Goal: Task Accomplishment & Management: Manage account settings

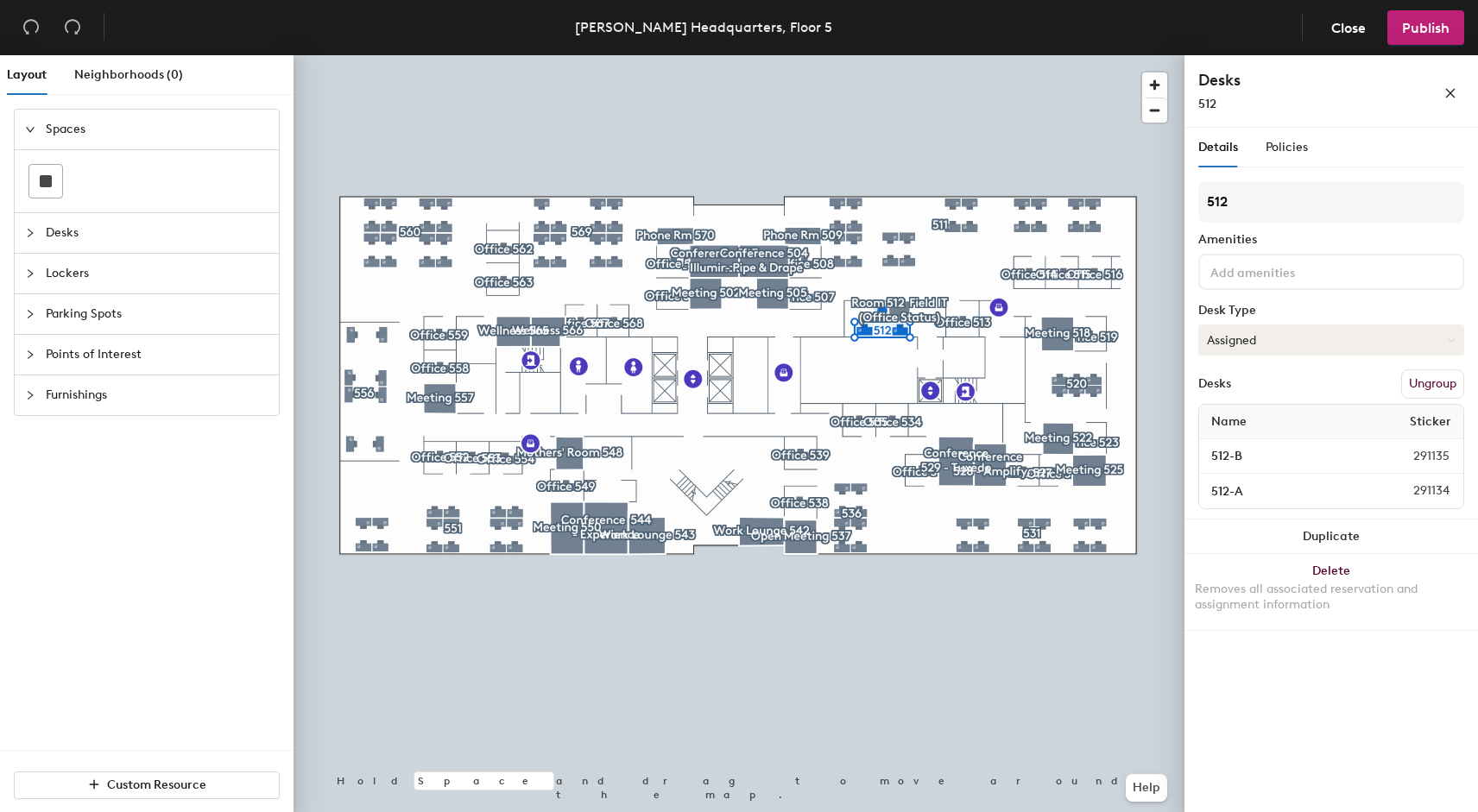
click at [1247, 341] on button "Assigned" at bounding box center [1332, 340] width 266 height 31
click at [1300, 144] on span "Policies" at bounding box center [1286, 147] width 42 height 14
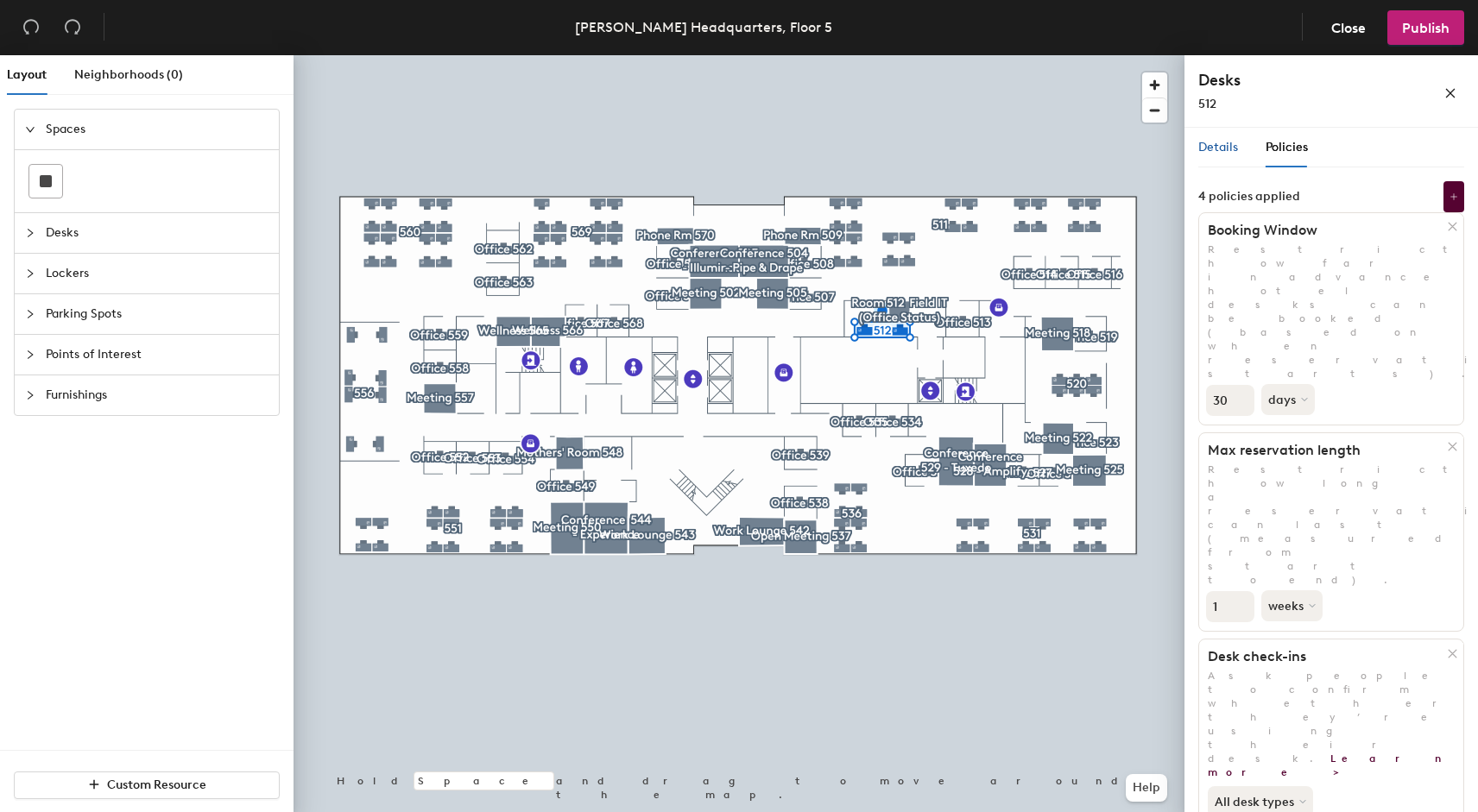
click at [1216, 147] on span "Details" at bounding box center [1218, 147] width 39 height 14
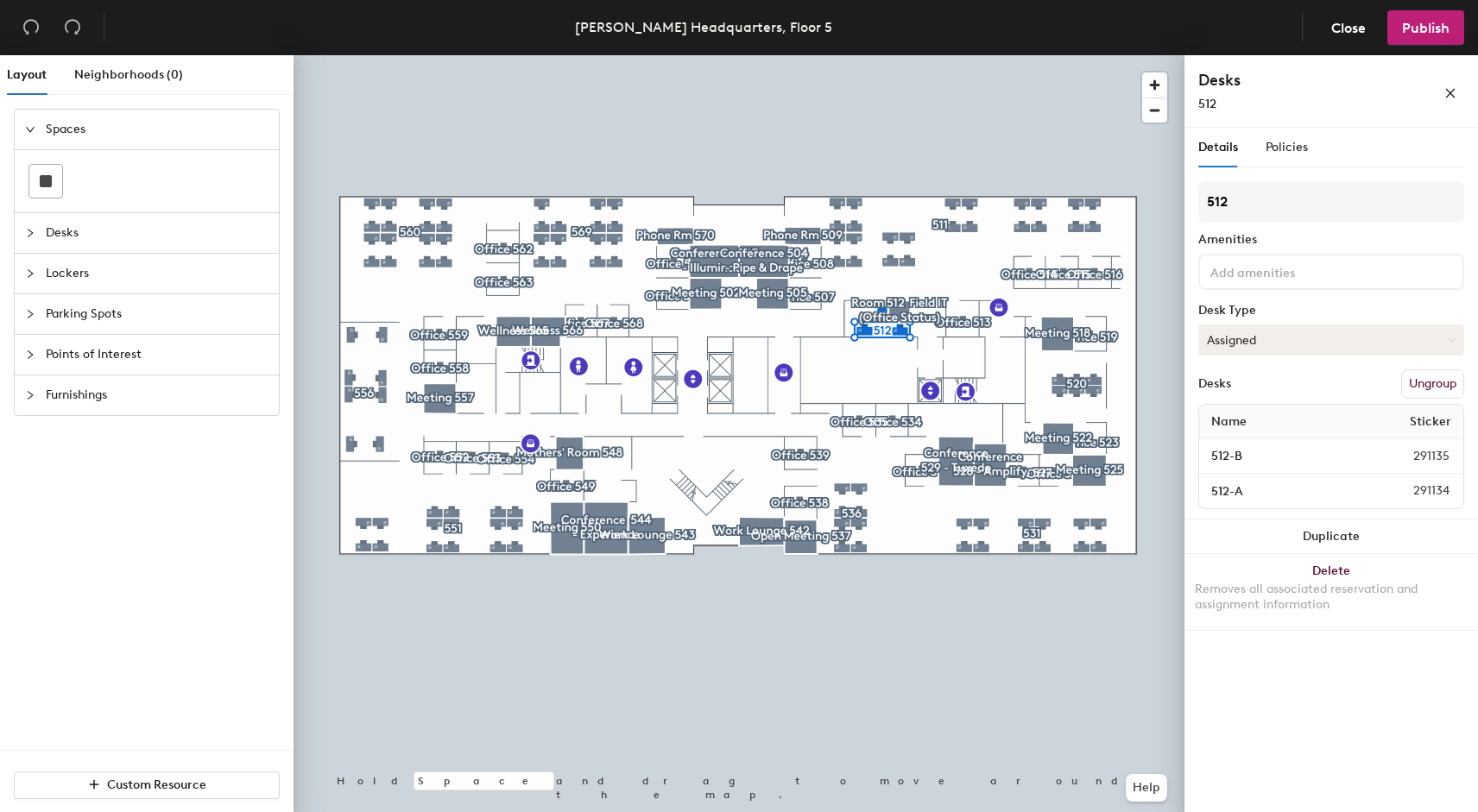
click at [1256, 338] on button "Assigned" at bounding box center [1332, 340] width 266 height 31
click at [1255, 338] on button "Assigned" at bounding box center [1332, 340] width 266 height 31
click at [1255, 462] on input "512-B" at bounding box center [1287, 456] width 170 height 24
click at [1358, 452] on input "512-B" at bounding box center [1287, 456] width 170 height 24
click at [1309, 385] on div "Desks Ungroup" at bounding box center [1332, 384] width 266 height 29
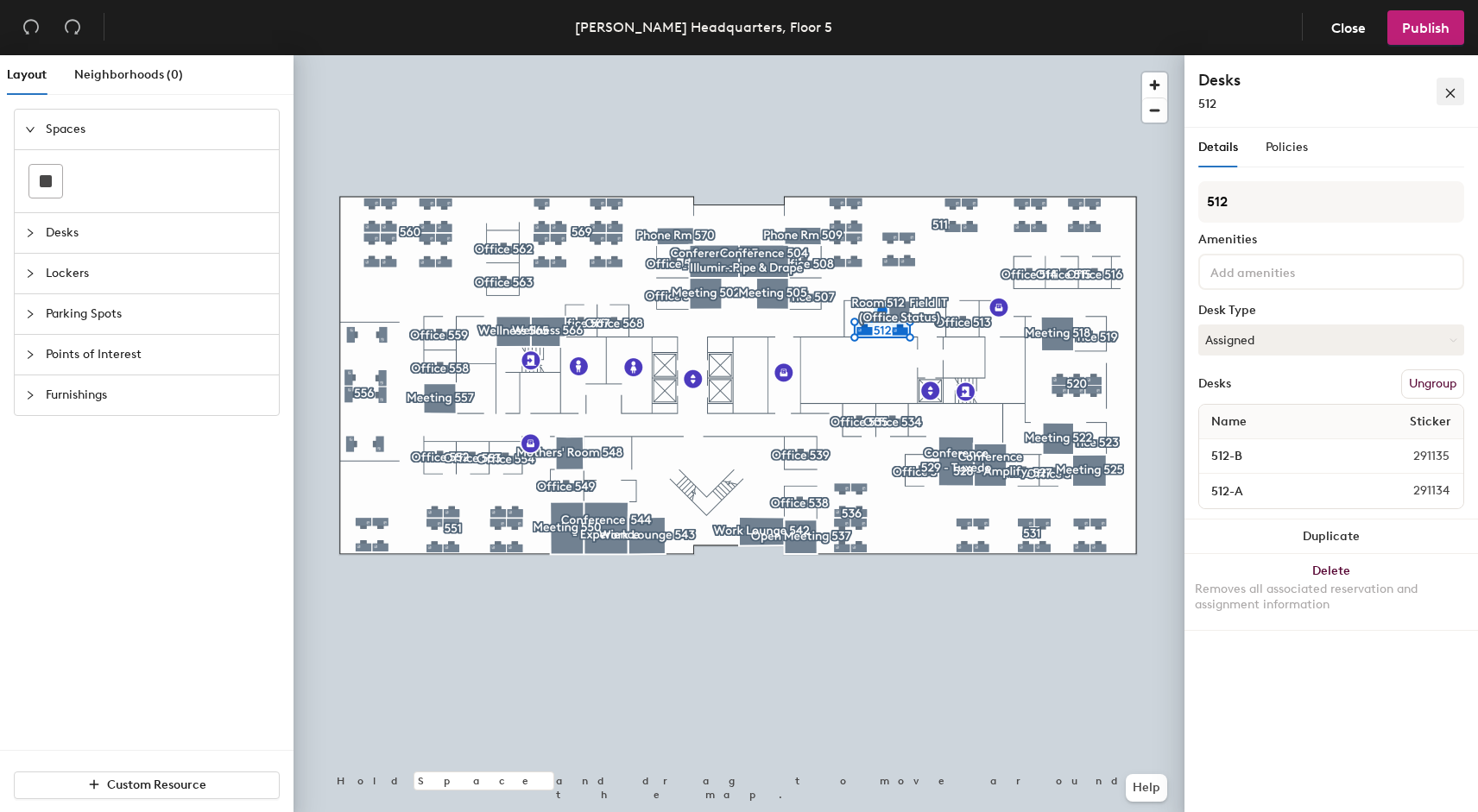
click at [1455, 86] on span "button" at bounding box center [1450, 91] width 12 height 14
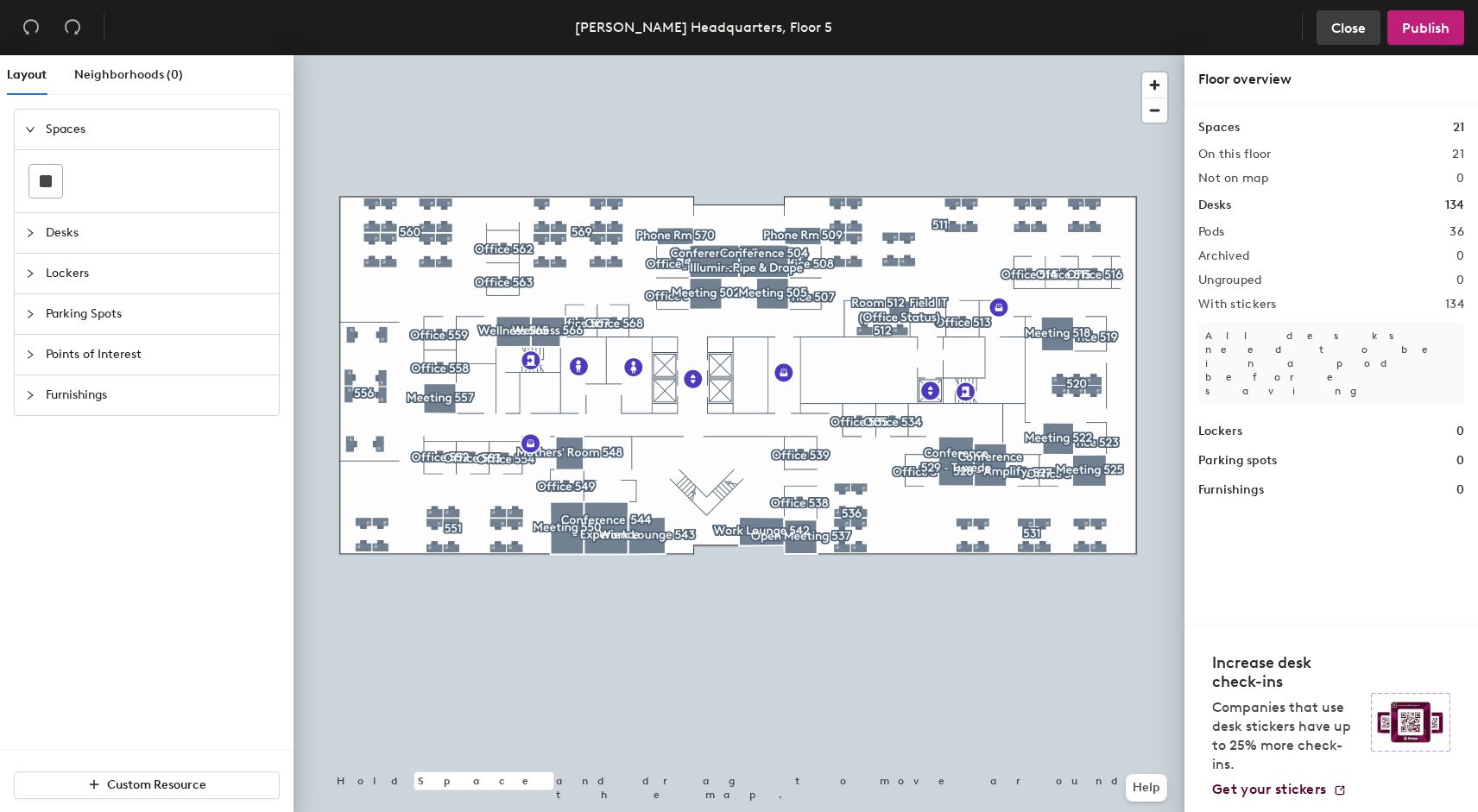
click at [1333, 28] on span "Close" at bounding box center [1349, 28] width 35 height 16
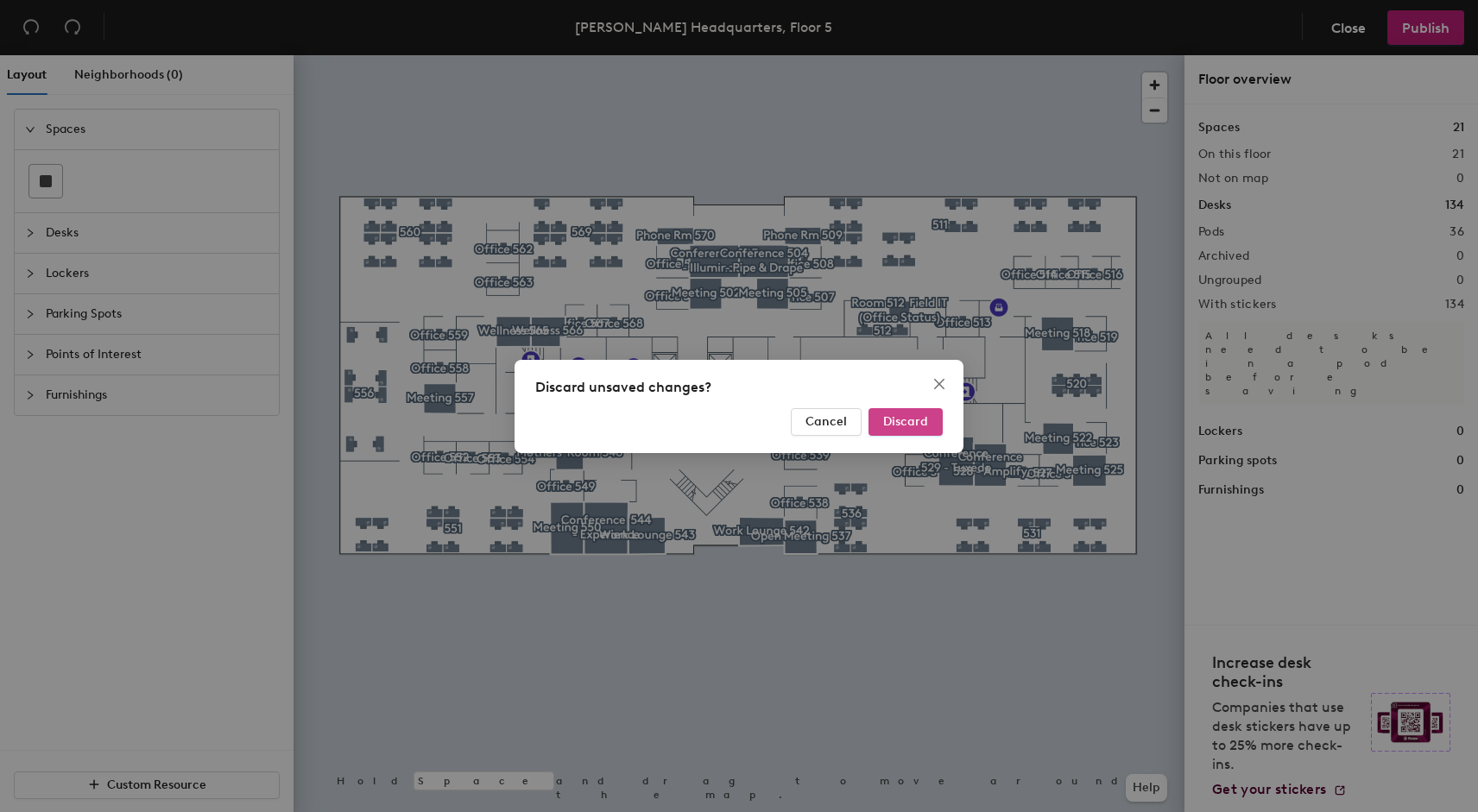
click at [893, 426] on span "Discard" at bounding box center [906, 421] width 45 height 14
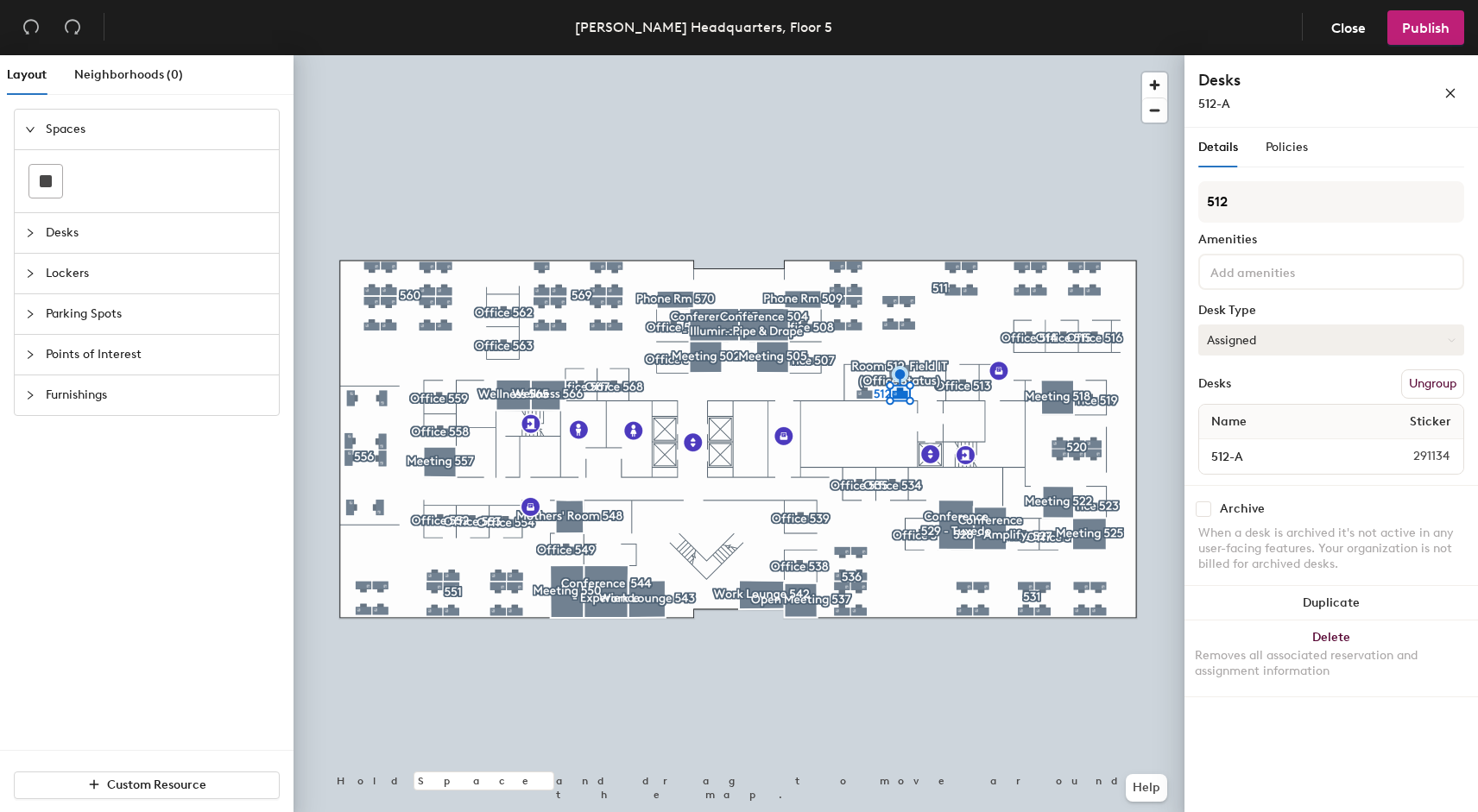
click at [1445, 336] on button "Assigned" at bounding box center [1332, 340] width 266 height 31
click at [1387, 748] on div "Details Policies 512 Amenities Desk Type Assigned Desks Ungroup Name Sticker 51…" at bounding box center [1331, 473] width 294 height 692
click at [1354, 16] on button "Close" at bounding box center [1349, 28] width 64 height 35
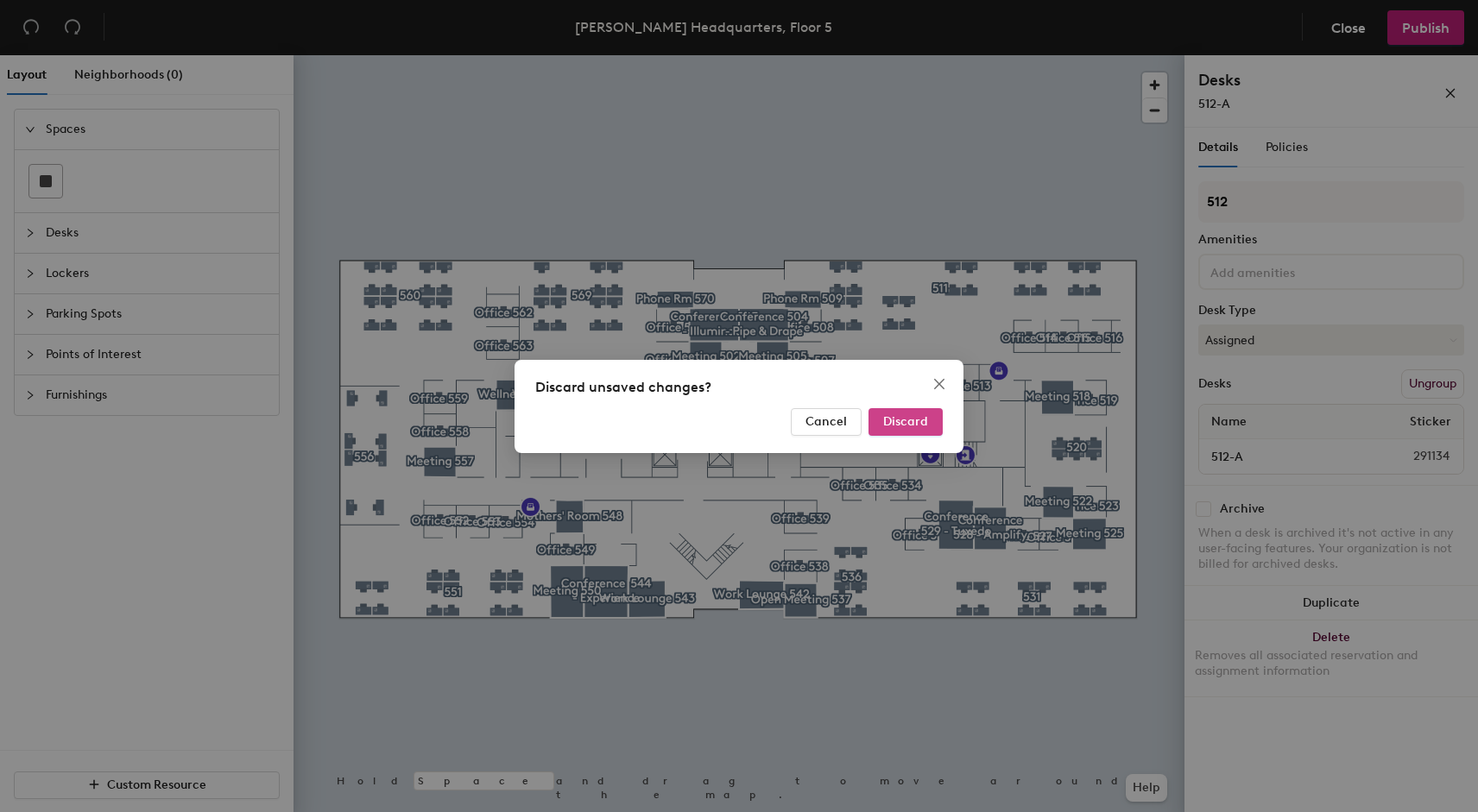
click at [902, 427] on span "Discard" at bounding box center [906, 421] width 45 height 14
